Goal: Information Seeking & Learning: Learn about a topic

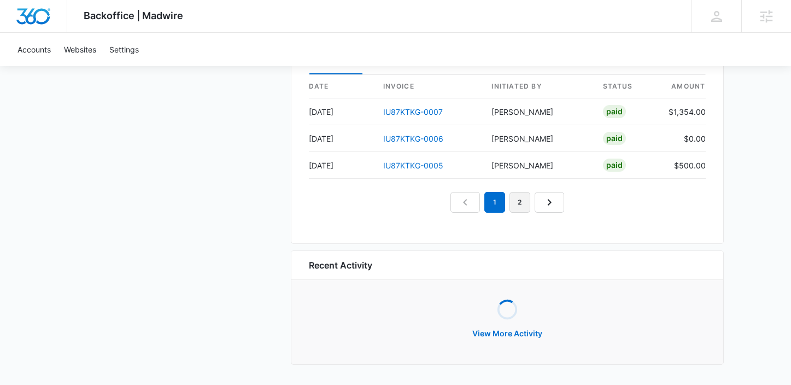
click at [526, 203] on link "2" at bounding box center [520, 202] width 21 height 21
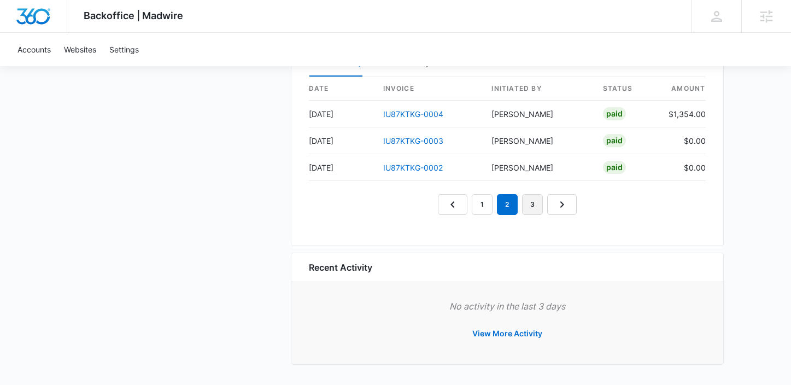
click at [526, 199] on link "3" at bounding box center [532, 204] width 21 height 21
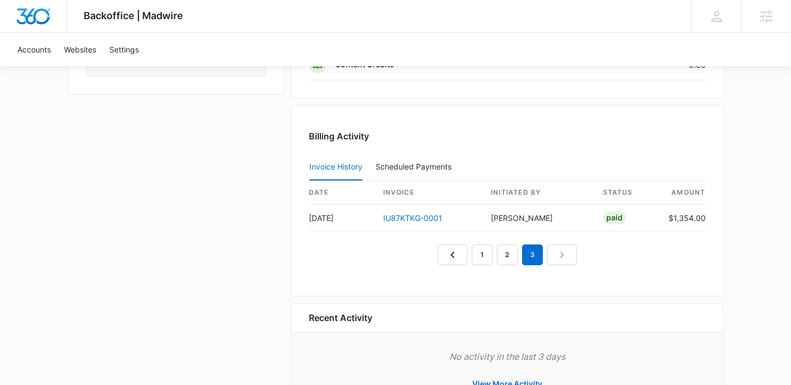
scroll to position [1059, 0]
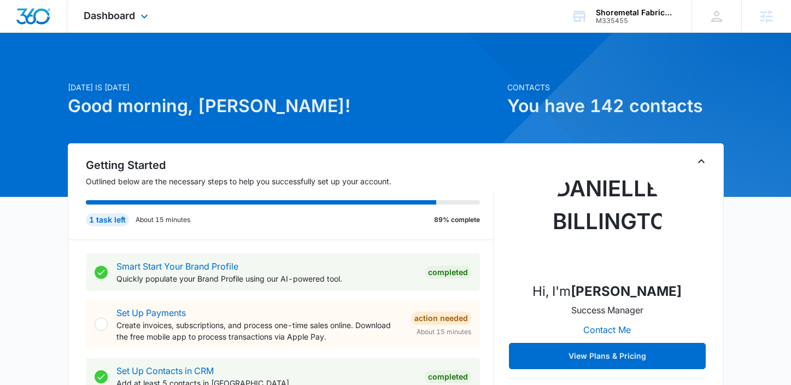
click at [106, 8] on div "Dashboard Apps Reputation Websites Forms CRM Email Social Shop Payments POS Con…" at bounding box center [117, 16] width 100 height 32
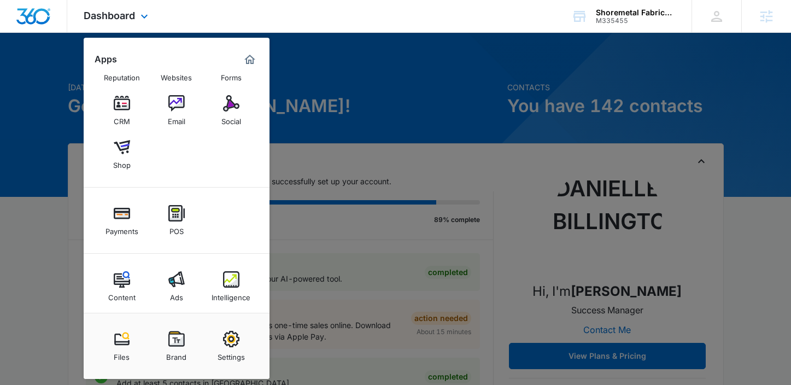
scroll to position [42, 0]
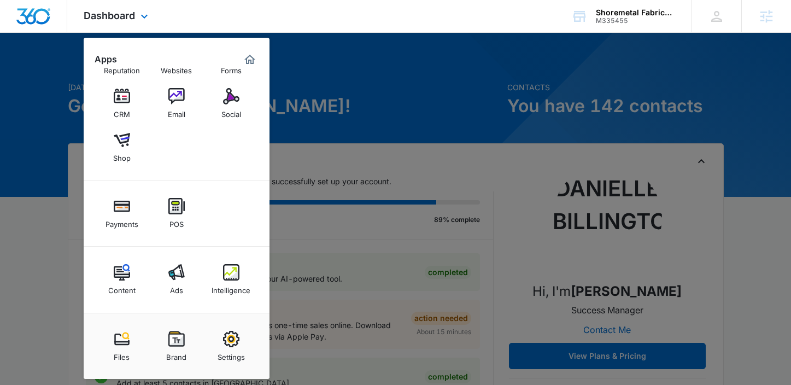
click at [128, 255] on div "Content Ads Intelligence" at bounding box center [177, 280] width 186 height 66
click at [125, 273] on img at bounding box center [122, 272] width 16 height 16
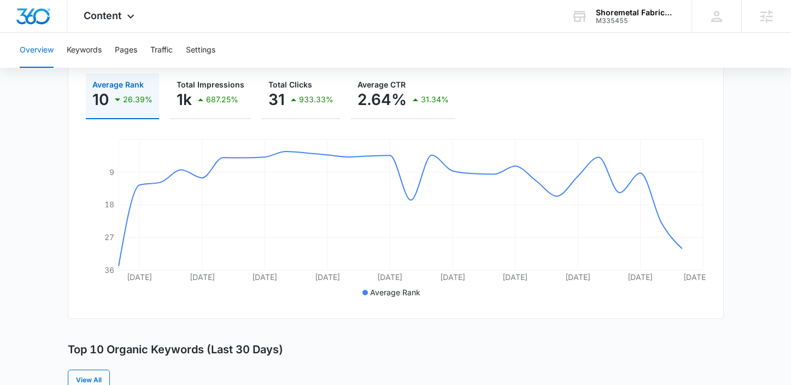
scroll to position [192, 0]
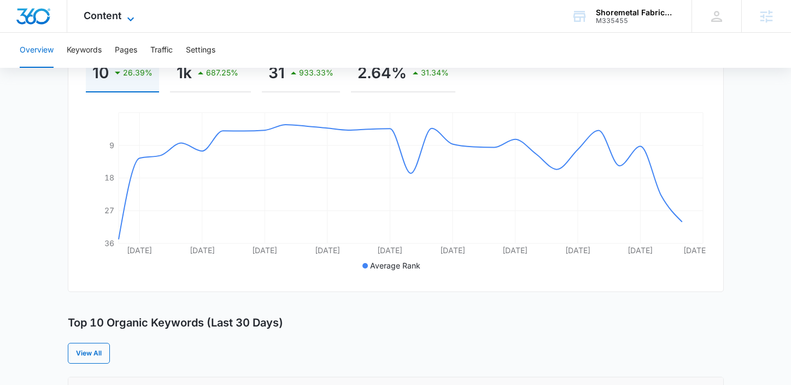
click at [108, 13] on span "Content" at bounding box center [103, 15] width 38 height 11
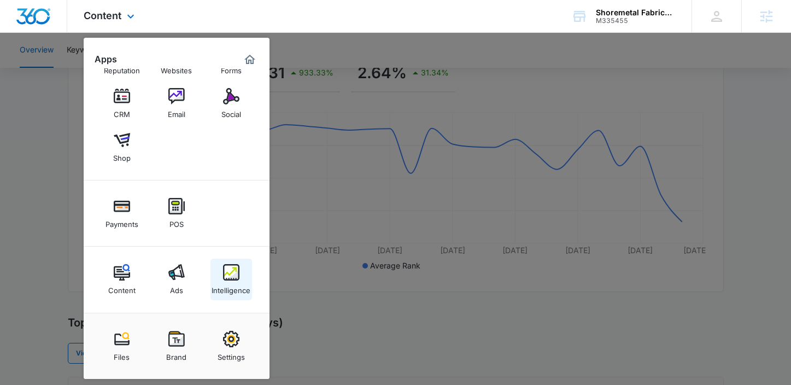
click at [249, 275] on link "Intelligence" at bounding box center [232, 280] width 42 height 42
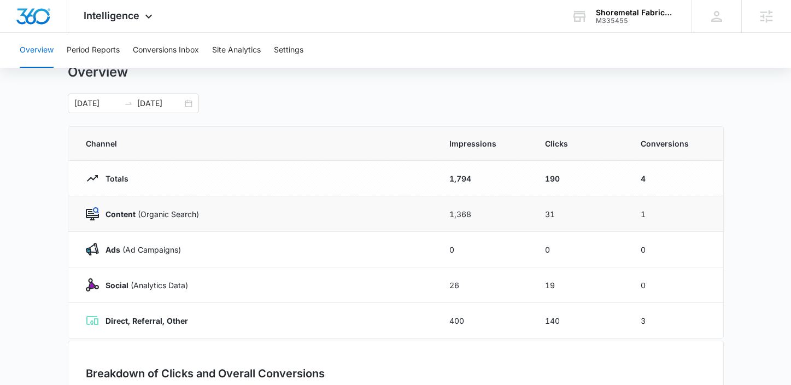
scroll to position [37, 0]
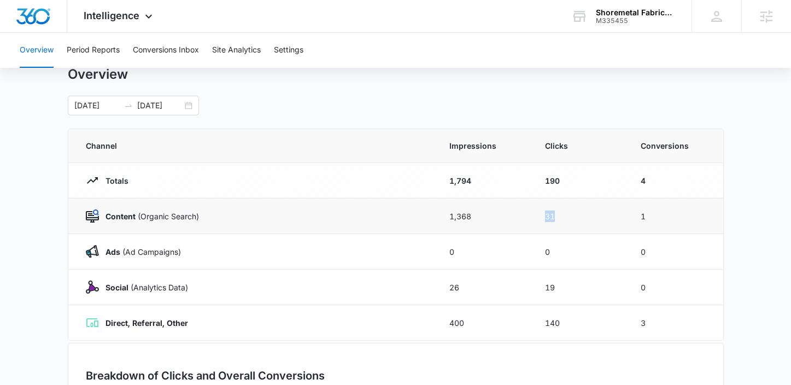
drag, startPoint x: 561, startPoint y: 218, endPoint x: 505, endPoint y: 215, distance: 56.4
click at [505, 215] on tr "Content (Organic Search) 1,368 31 1" at bounding box center [395, 216] width 655 height 36
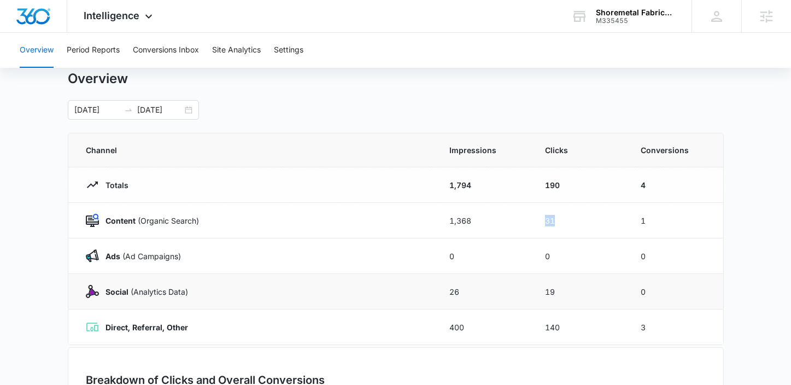
scroll to position [17, 0]
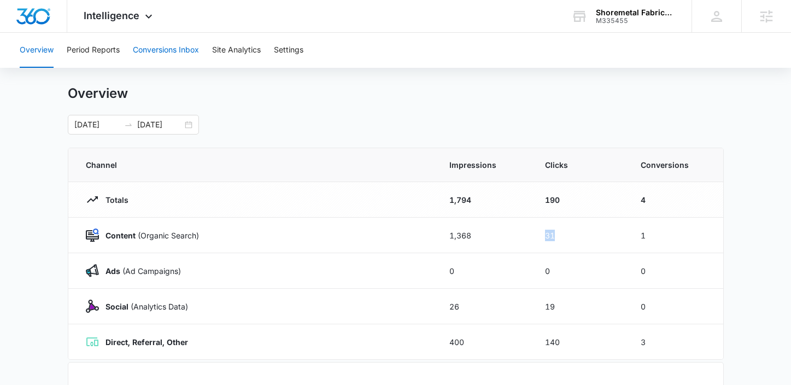
click at [150, 48] on button "Conversions Inbox" at bounding box center [166, 50] width 66 height 35
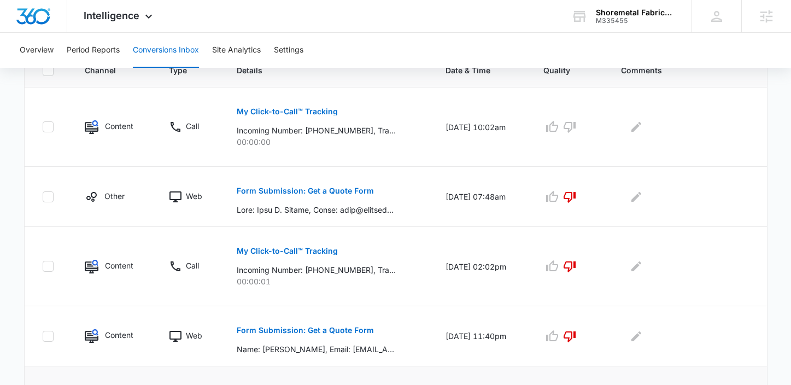
scroll to position [244, 0]
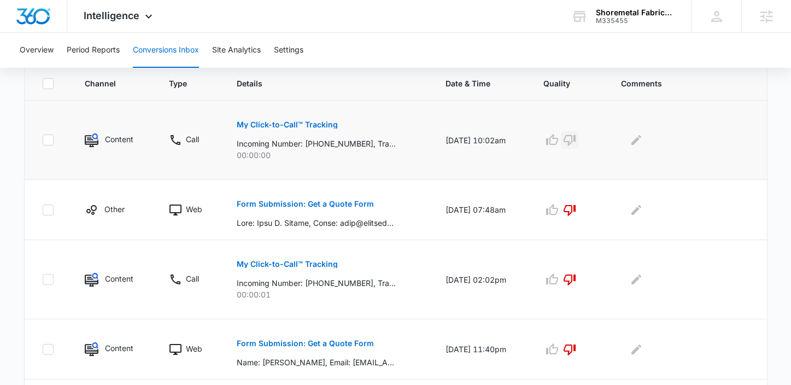
click at [575, 134] on icon "button" at bounding box center [569, 139] width 13 height 13
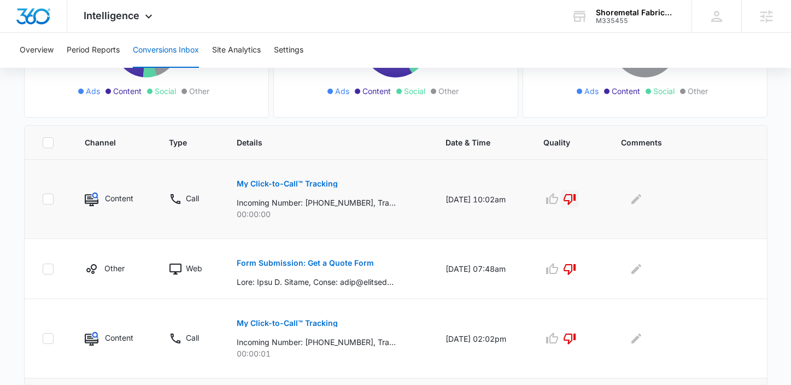
scroll to position [180, 0]
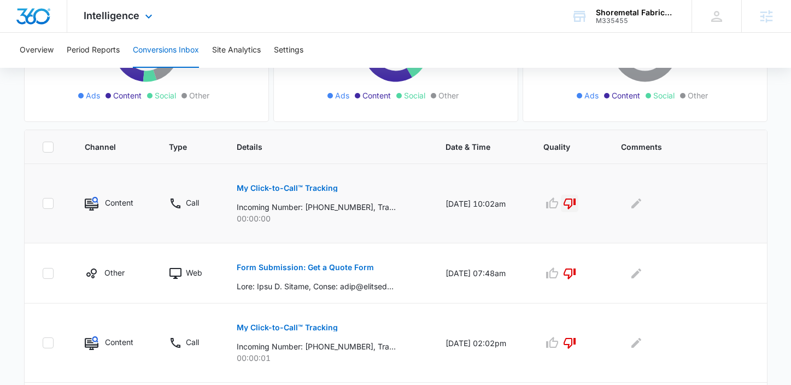
click at [121, 23] on div "Intelligence Apps Reputation Websites Forms CRM Email Social Shop Payments POS …" at bounding box center [119, 16] width 104 height 32
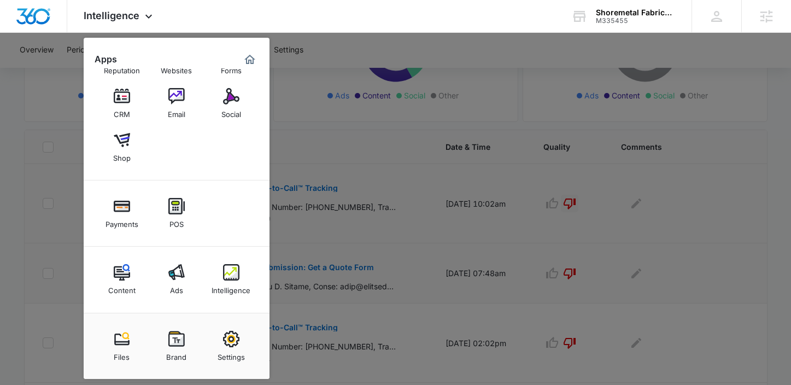
click at [235, 285] on div "Intelligence" at bounding box center [231, 287] width 39 height 14
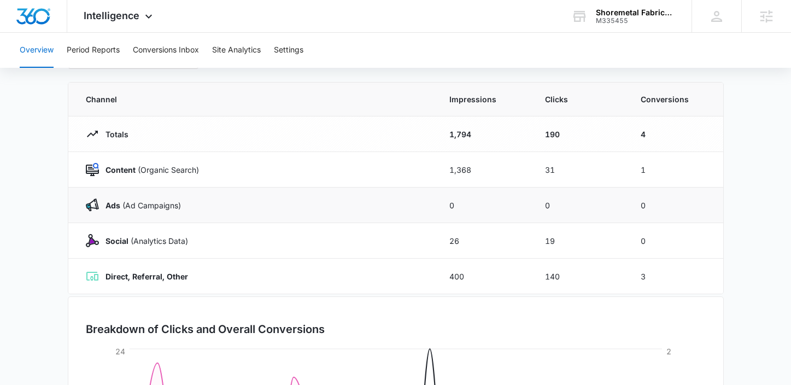
scroll to position [84, 0]
drag, startPoint x: 567, startPoint y: 278, endPoint x: 531, endPoint y: 274, distance: 35.7
click at [532, 274] on td "140" at bounding box center [580, 276] width 96 height 36
click at [563, 285] on td "140" at bounding box center [580, 276] width 96 height 36
drag, startPoint x: 565, startPoint y: 277, endPoint x: 536, endPoint y: 277, distance: 28.4
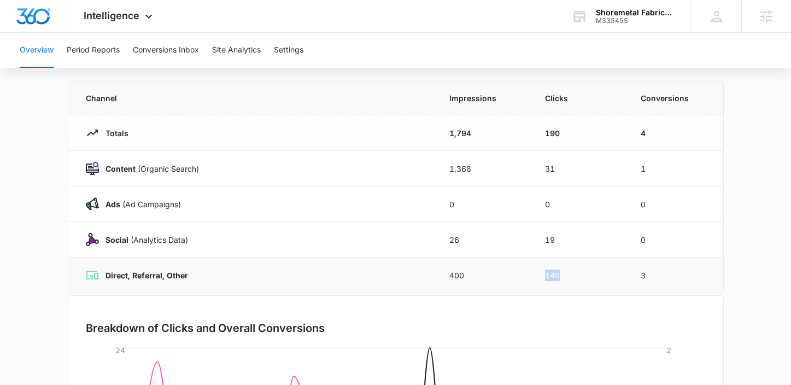
click at [536, 277] on td "140" at bounding box center [580, 276] width 96 height 36
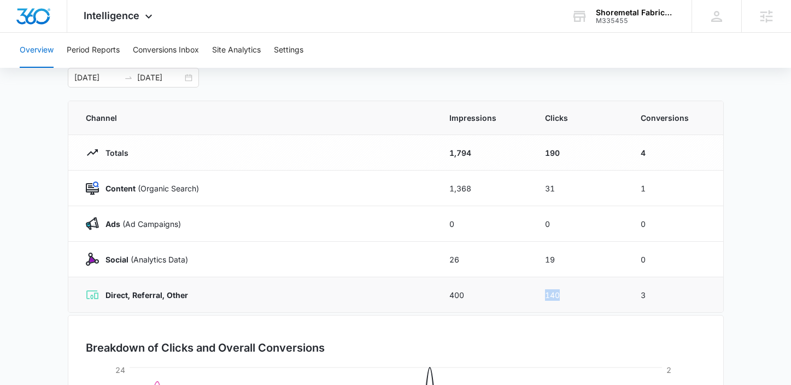
scroll to position [46, 0]
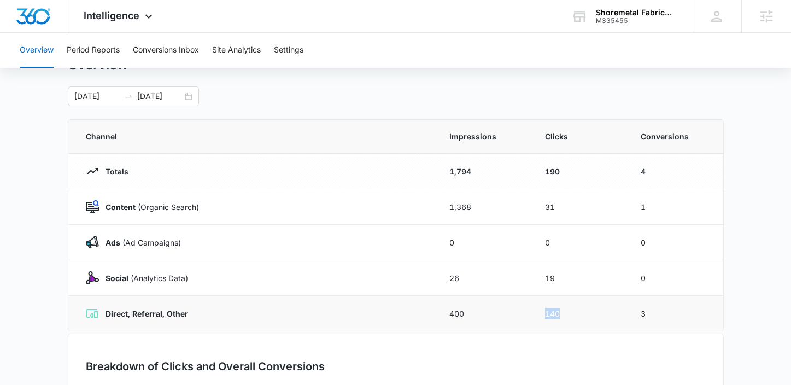
click at [564, 312] on td "140" at bounding box center [580, 314] width 96 height 36
drag, startPoint x: 564, startPoint y: 312, endPoint x: 534, endPoint y: 312, distance: 30.1
click at [534, 312] on td "140" at bounding box center [580, 314] width 96 height 36
drag, startPoint x: 556, startPoint y: 202, endPoint x: 530, endPoint y: 202, distance: 25.7
click at [530, 202] on tr "Content (Organic Search) 1,368 31 1" at bounding box center [395, 207] width 655 height 36
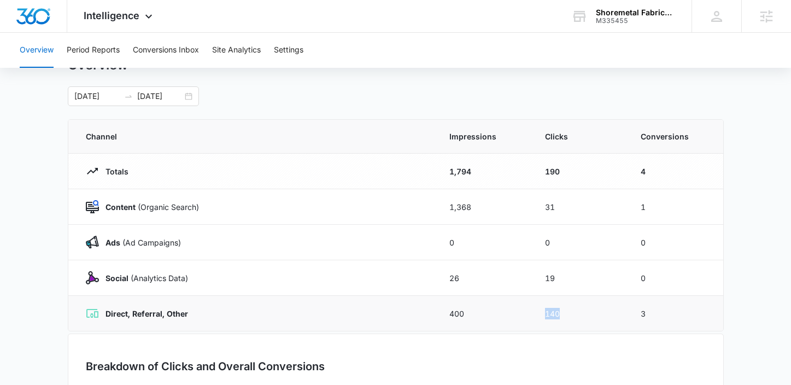
drag, startPoint x: 566, startPoint y: 314, endPoint x: 535, endPoint y: 314, distance: 30.6
click at [535, 314] on td "140" at bounding box center [580, 314] width 96 height 36
drag, startPoint x: 649, startPoint y: 311, endPoint x: 613, endPoint y: 311, distance: 35.5
click at [613, 311] on tr "Direct, Referral, Other 400 140 3" at bounding box center [395, 314] width 655 height 36
click at [178, 48] on button "Conversions Inbox" at bounding box center [166, 50] width 66 height 35
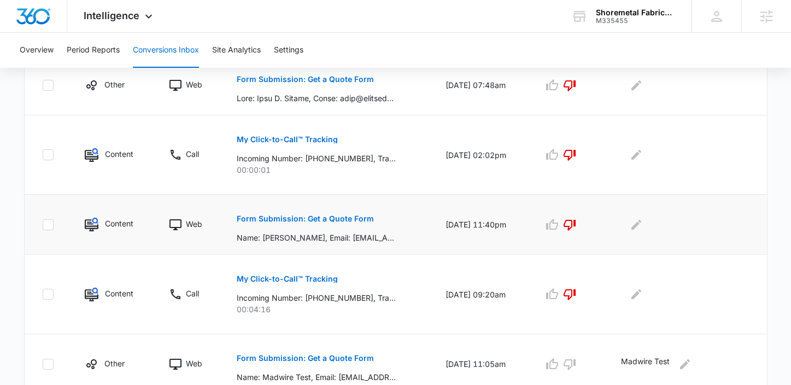
scroll to position [371, 0]
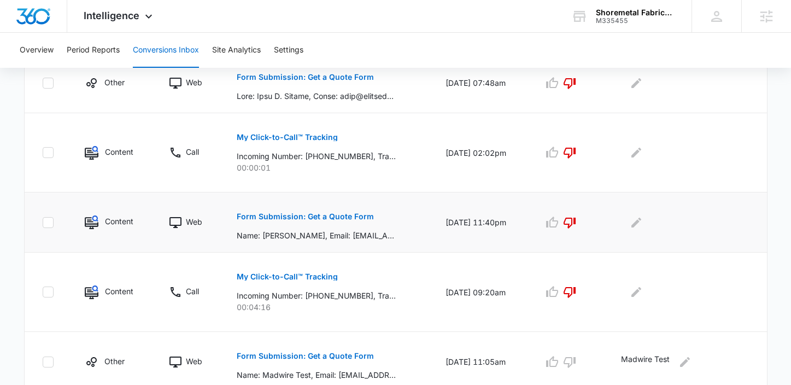
click at [329, 221] on button "Form Submission: Get a Quote Form" at bounding box center [305, 216] width 137 height 26
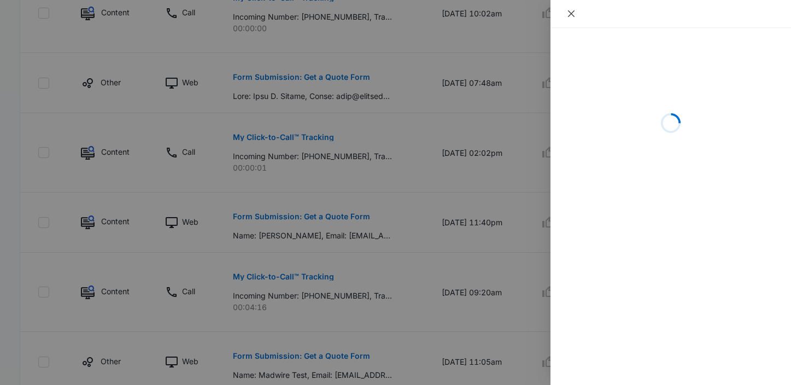
click at [574, 12] on icon "close" at bounding box center [571, 13] width 9 height 9
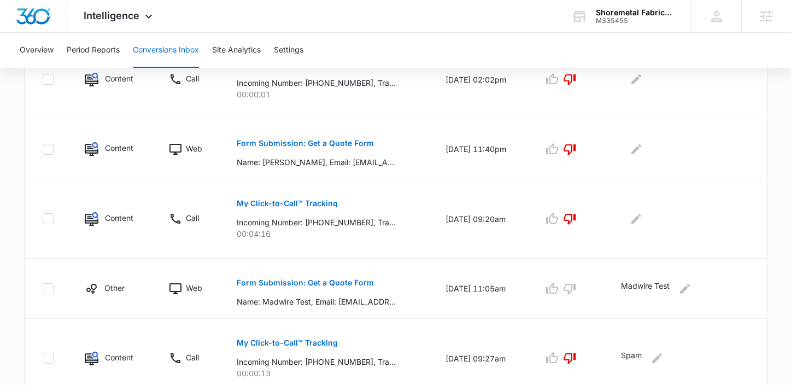
scroll to position [476, 0]
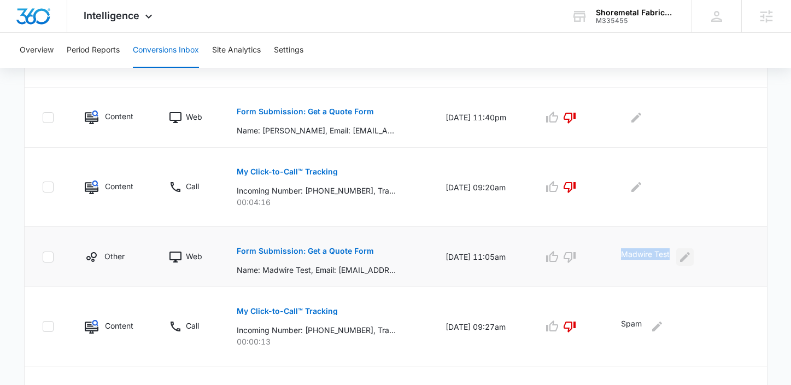
drag, startPoint x: 626, startPoint y: 256, endPoint x: 694, endPoint y: 250, distance: 68.1
click at [694, 250] on div "Madwire Test" at bounding box center [685, 256] width 128 height 17
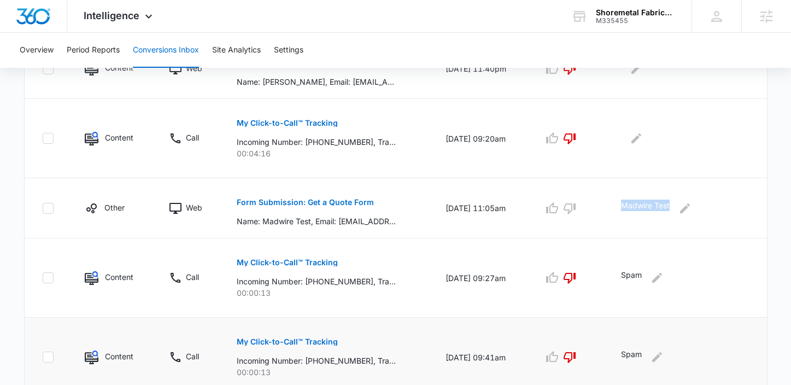
scroll to position [501, 0]
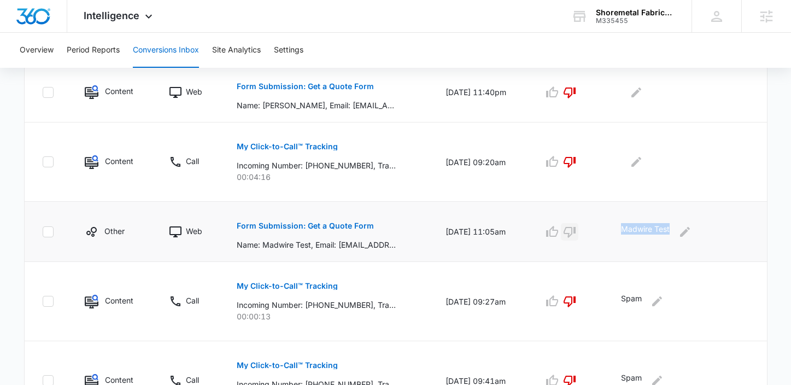
click at [576, 235] on icon "button" at bounding box center [569, 231] width 13 height 13
click at [581, 235] on div "Loading Loading" at bounding box center [568, 231] width 51 height 17
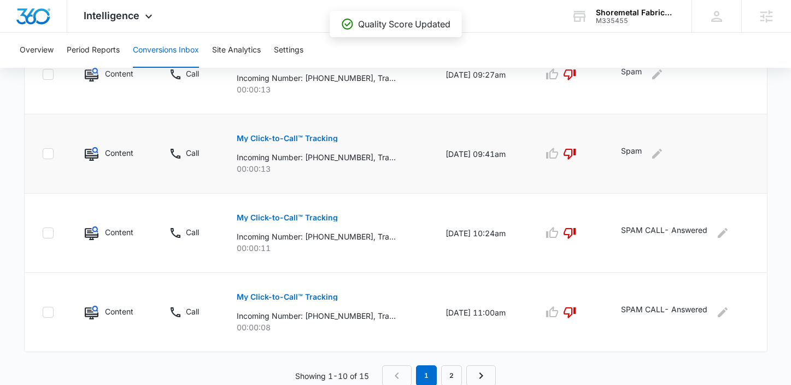
scroll to position [729, 0]
click at [452, 374] on link "2" at bounding box center [451, 374] width 21 height 21
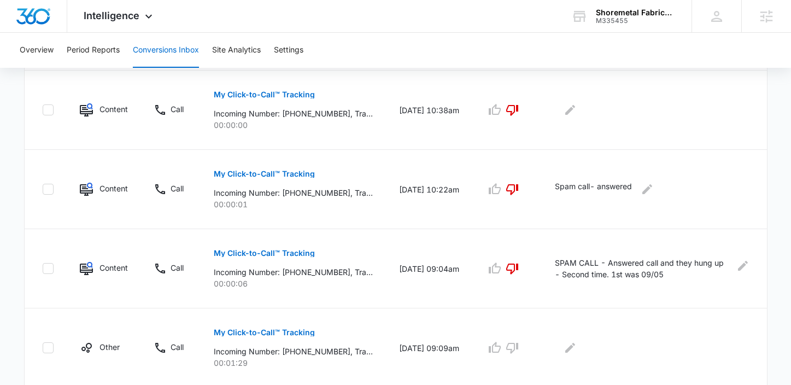
scroll to position [390, 0]
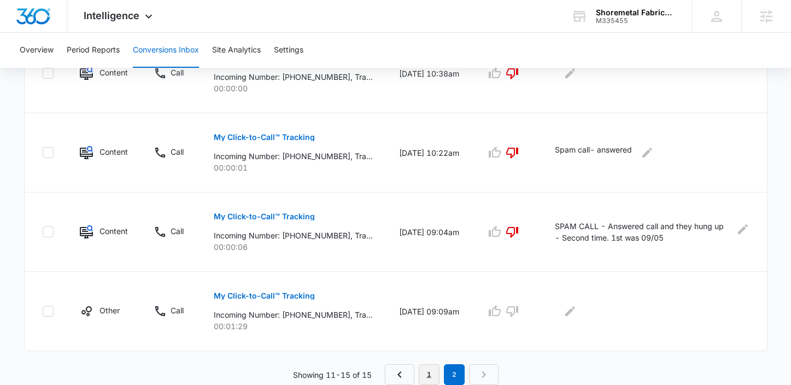
click at [430, 373] on link "1" at bounding box center [429, 374] width 21 height 21
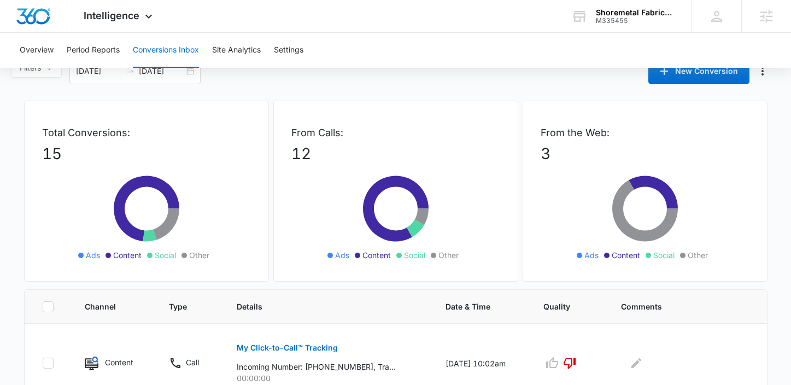
scroll to position [29, 0]
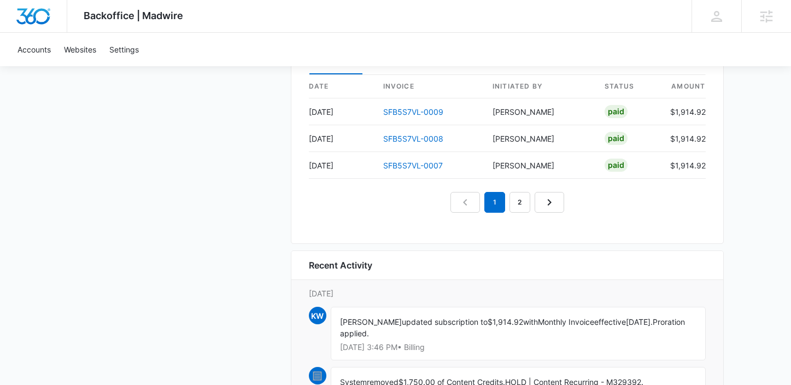
scroll to position [1102, 0]
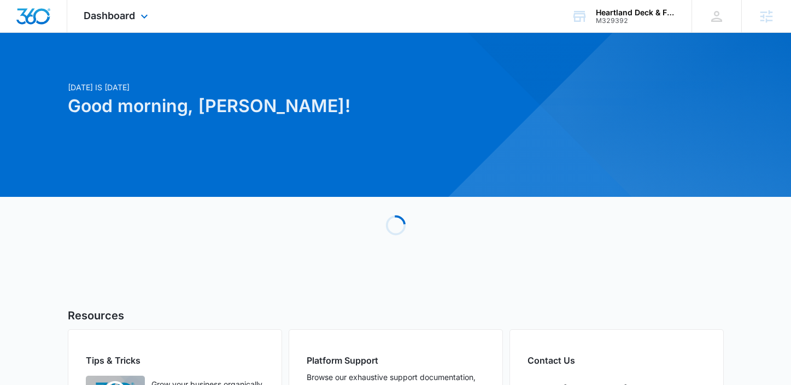
click at [147, 24] on div "Dashboard Apps Reputation Forms CRM Email Social POS Content Ads Intelligence F…" at bounding box center [117, 16] width 100 height 32
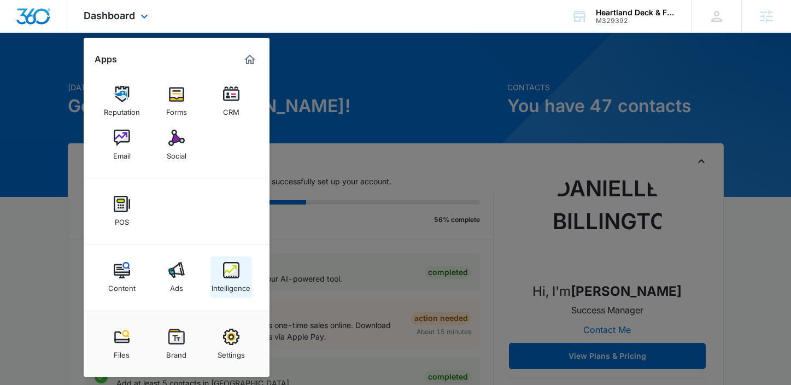
click at [239, 284] on div "Intelligence" at bounding box center [231, 285] width 39 height 14
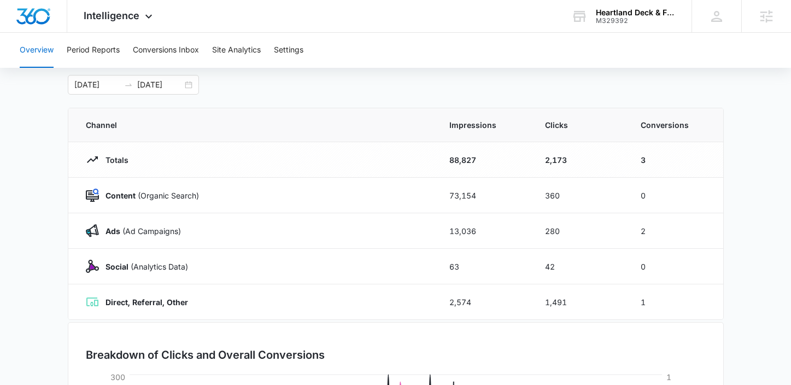
scroll to position [59, 0]
click at [186, 86] on div "[DATE] [DATE]" at bounding box center [133, 84] width 131 height 20
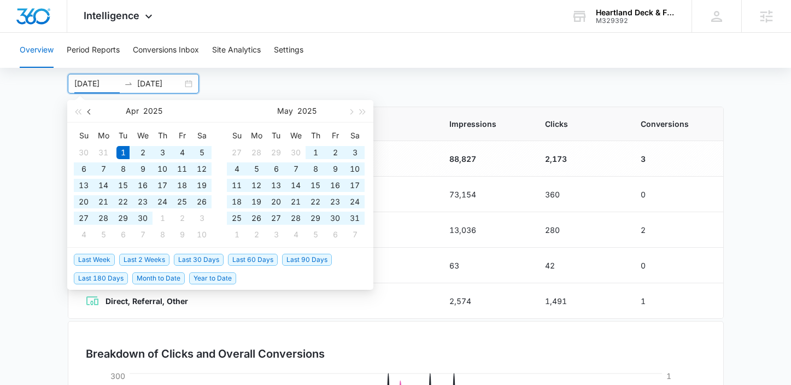
click at [87, 113] on button "button" at bounding box center [90, 111] width 12 height 22
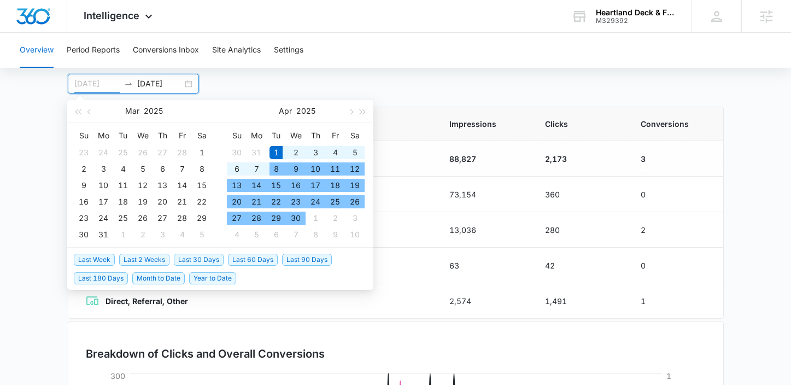
type input "[DATE]"
click at [276, 151] on div "1" at bounding box center [276, 152] width 13 height 13
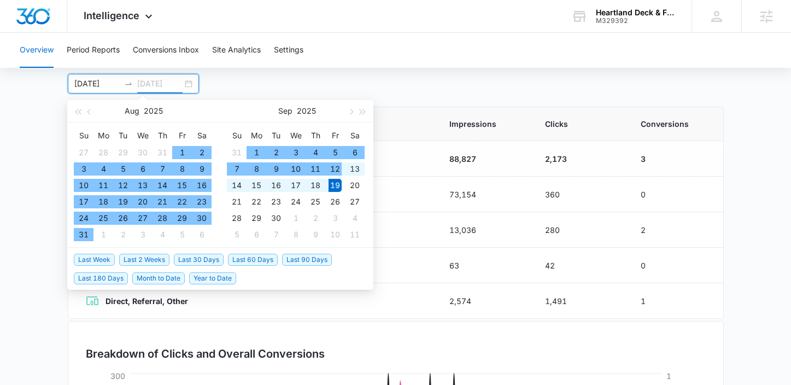
type input "[DATE]"
click at [337, 190] on div "19" at bounding box center [335, 185] width 13 height 13
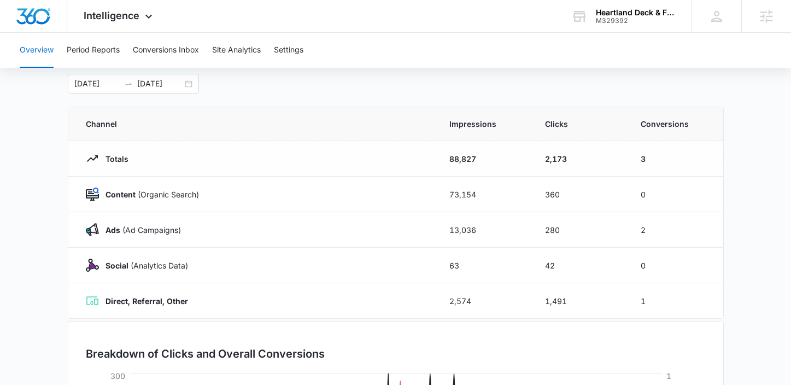
click at [746, 250] on main "Overview [DATE] [DATE] [DATE] Su Mo Tu We Th Fr Sa 27 28 29 30 31 1 2 3 4 5 6 7…" at bounding box center [395, 331] width 791 height 574
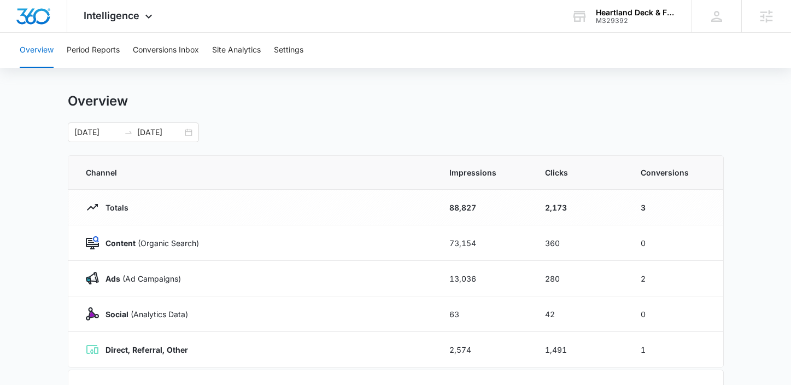
scroll to position [0, 0]
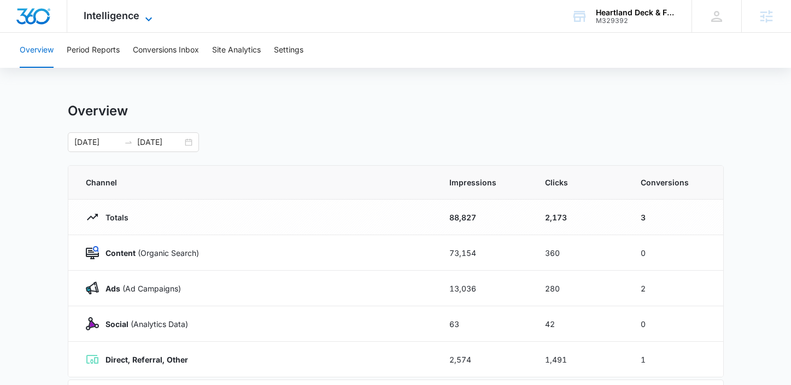
click at [110, 15] on span "Intelligence" at bounding box center [112, 15] width 56 height 11
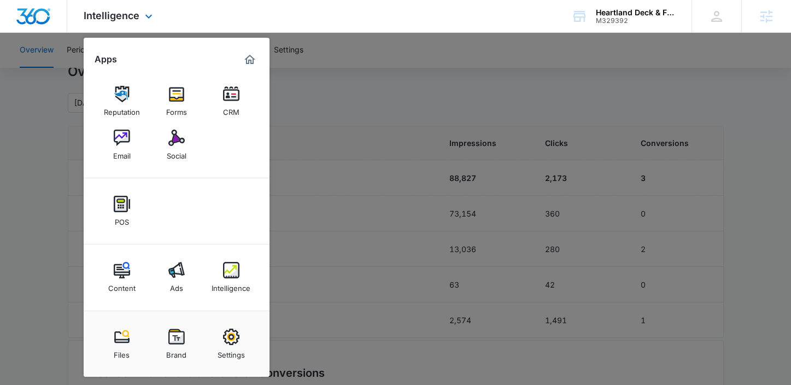
scroll to position [43, 0]
click at [131, 290] on div "Content" at bounding box center [121, 285] width 27 height 14
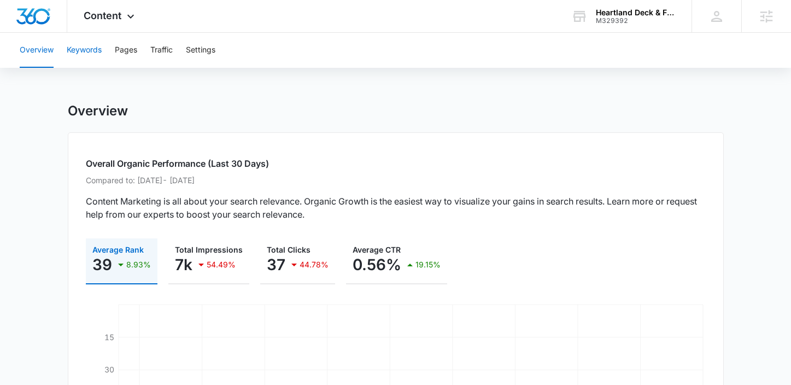
click at [91, 46] on button "Keywords" at bounding box center [84, 50] width 35 height 35
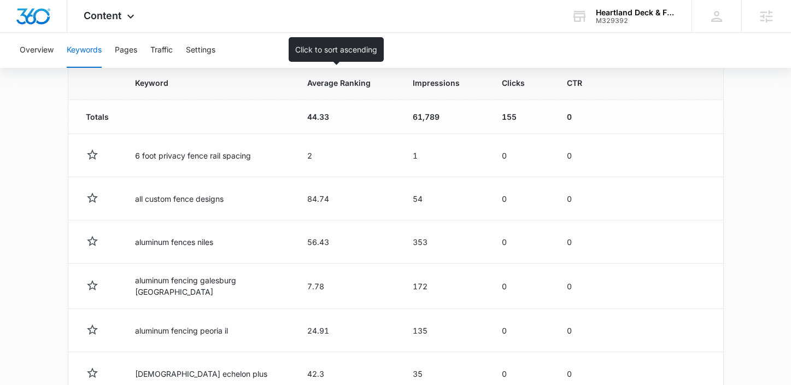
click at [338, 85] on span "Average Ranking" at bounding box center [338, 82] width 63 height 11
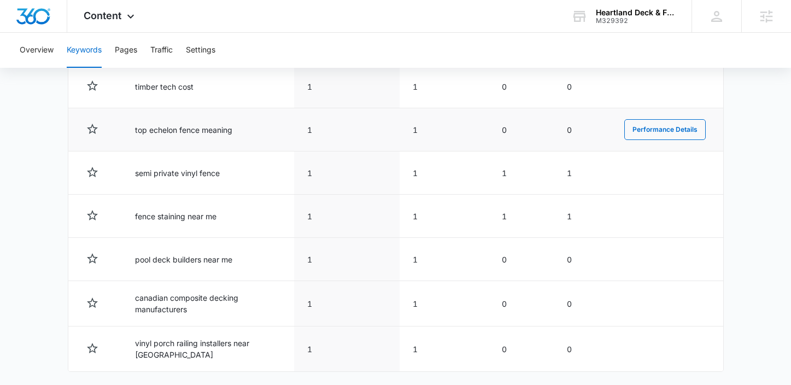
scroll to position [628, 0]
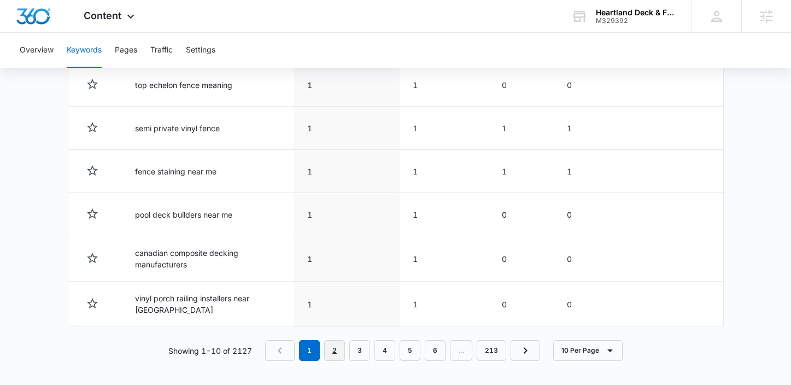
click at [340, 348] on link "2" at bounding box center [334, 350] width 21 height 21
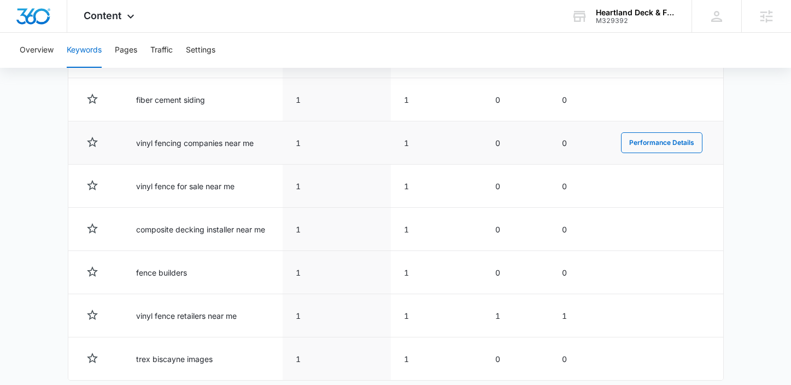
scroll to position [626, 0]
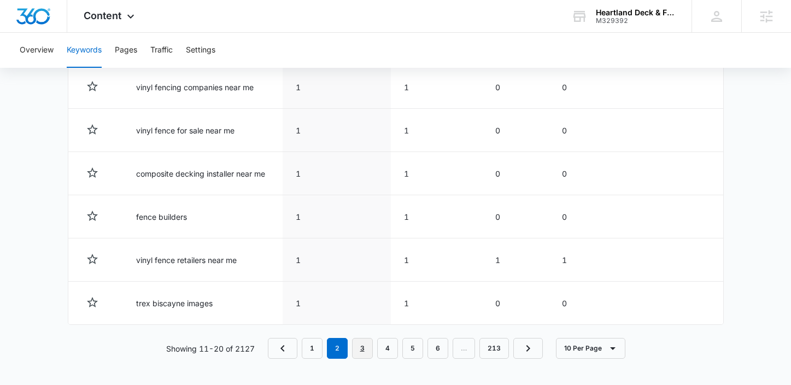
click at [356, 347] on link "3" at bounding box center [362, 348] width 21 height 21
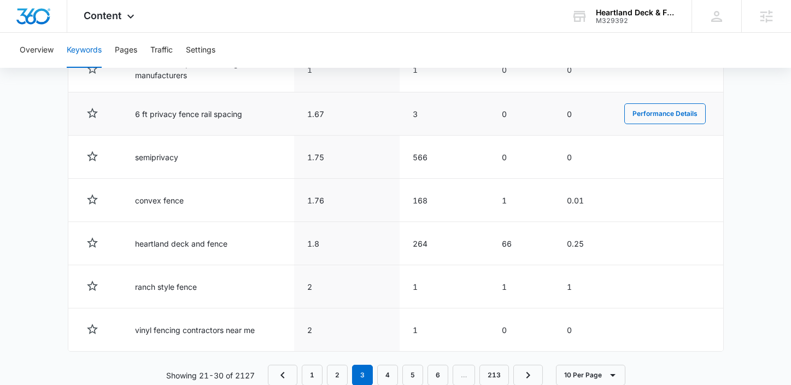
scroll to position [628, 0]
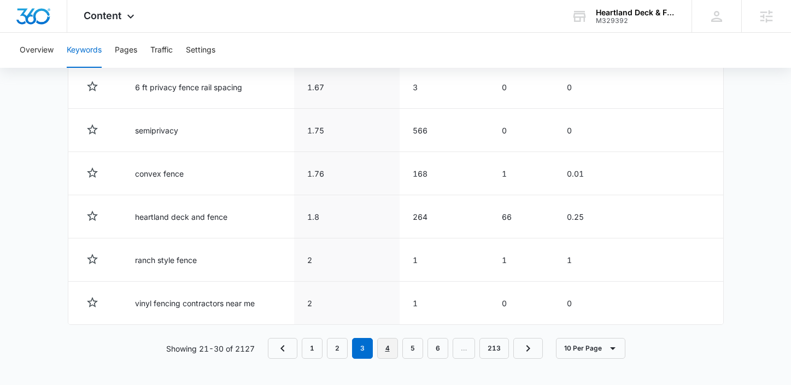
click at [389, 353] on link "4" at bounding box center [387, 348] width 21 height 21
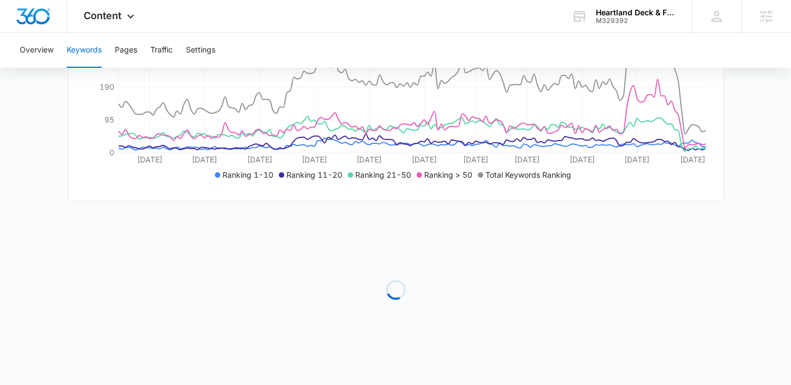
scroll to position [626, 0]
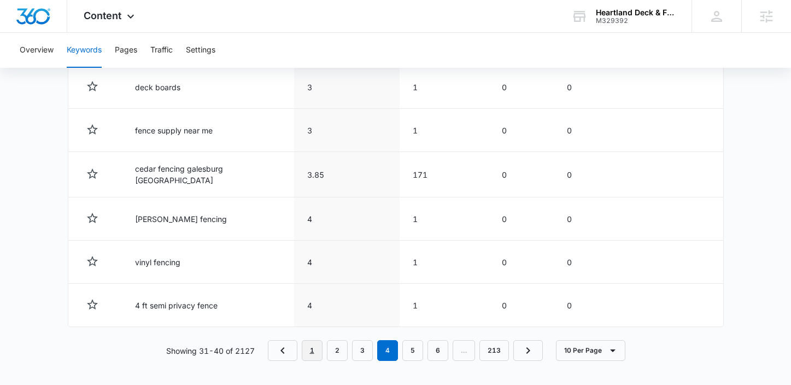
click at [318, 347] on link "1" at bounding box center [312, 350] width 21 height 21
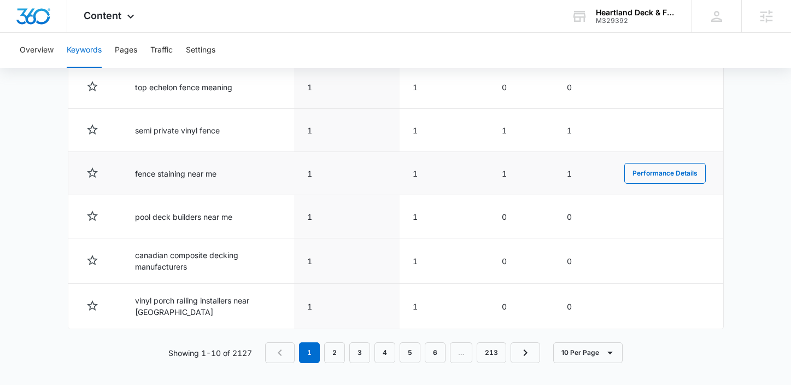
scroll to position [628, 0]
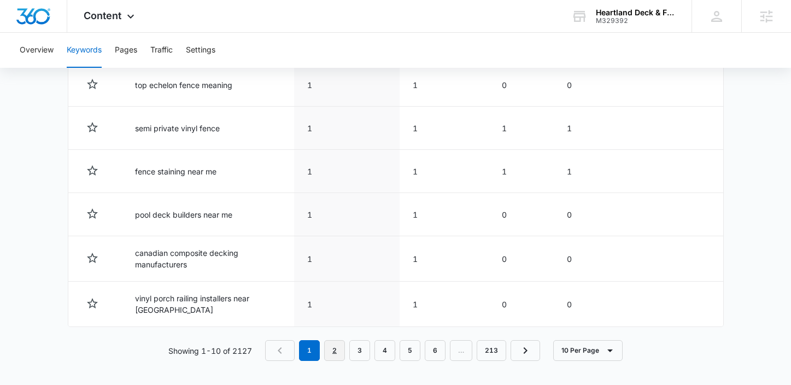
click at [341, 346] on link "2" at bounding box center [334, 350] width 21 height 21
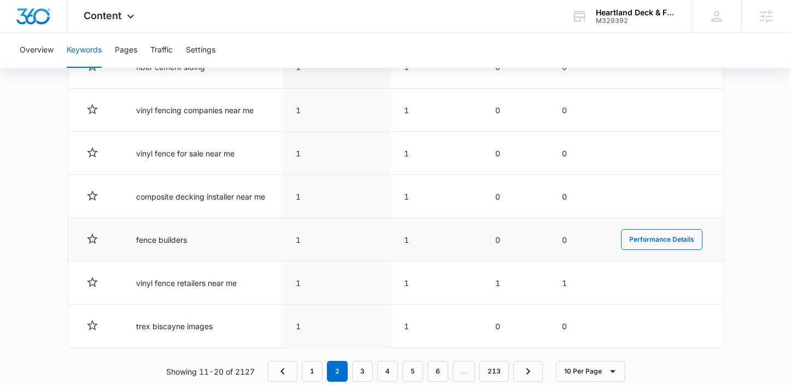
scroll to position [626, 0]
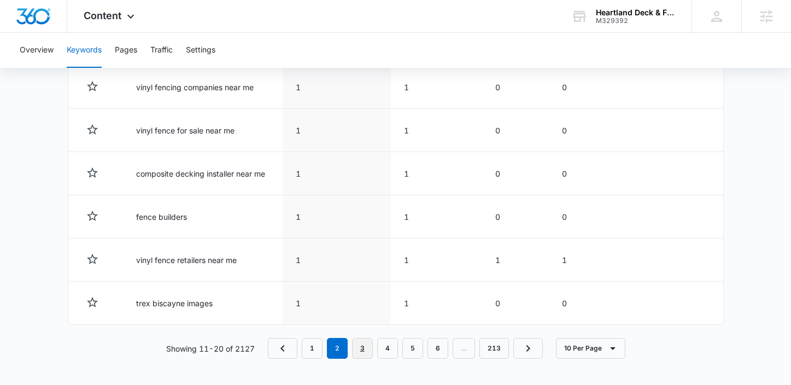
click at [359, 354] on link "3" at bounding box center [362, 348] width 21 height 21
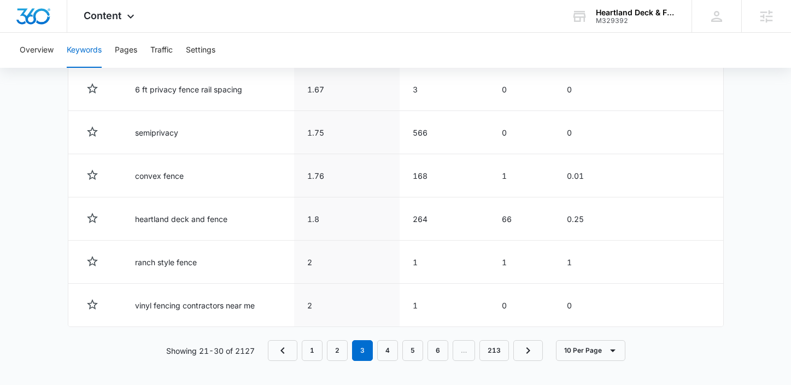
scroll to position [540, 0]
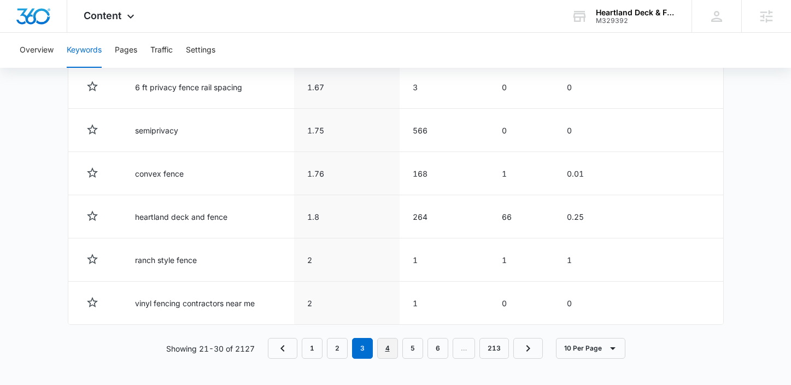
click at [388, 346] on link "4" at bounding box center [387, 348] width 21 height 21
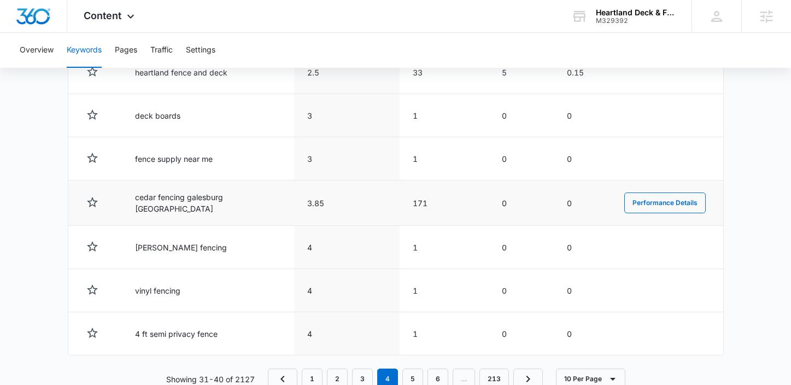
scroll to position [626, 0]
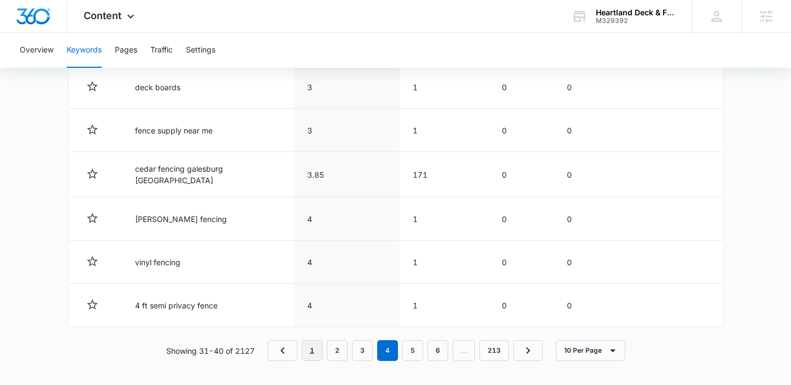
click at [312, 350] on link "1" at bounding box center [312, 350] width 21 height 21
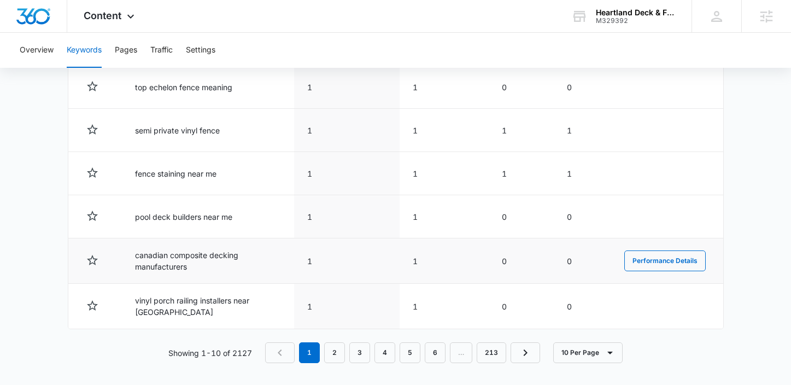
scroll to position [628, 0]
